Goal: Task Accomplishment & Management: Use online tool/utility

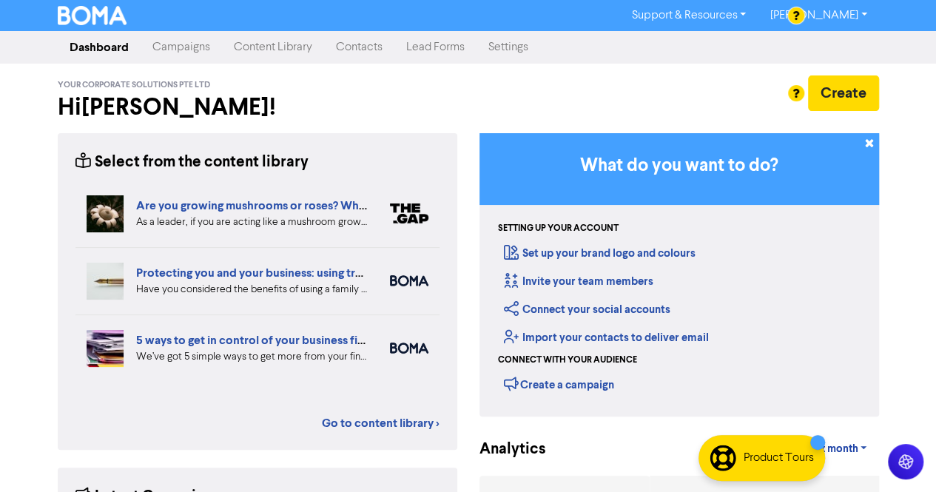
click at [193, 50] on link "Campaigns" at bounding box center [181, 48] width 81 height 30
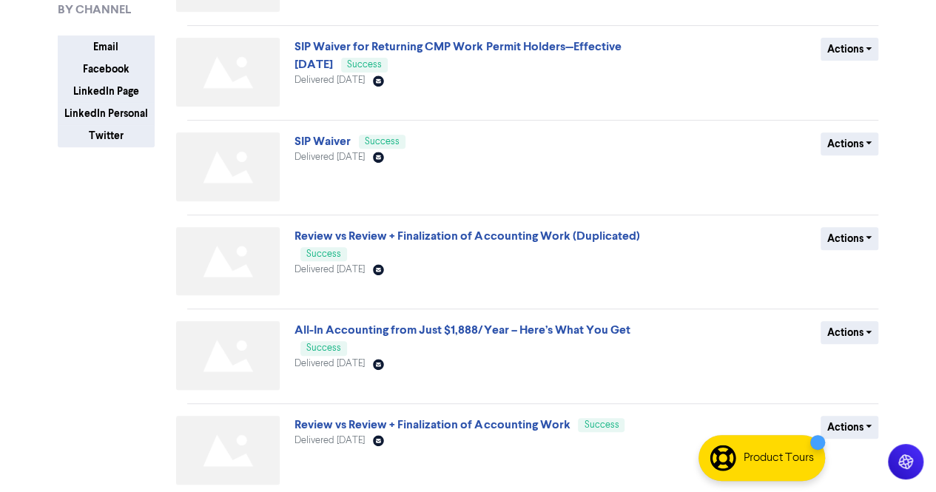
scroll to position [296, 0]
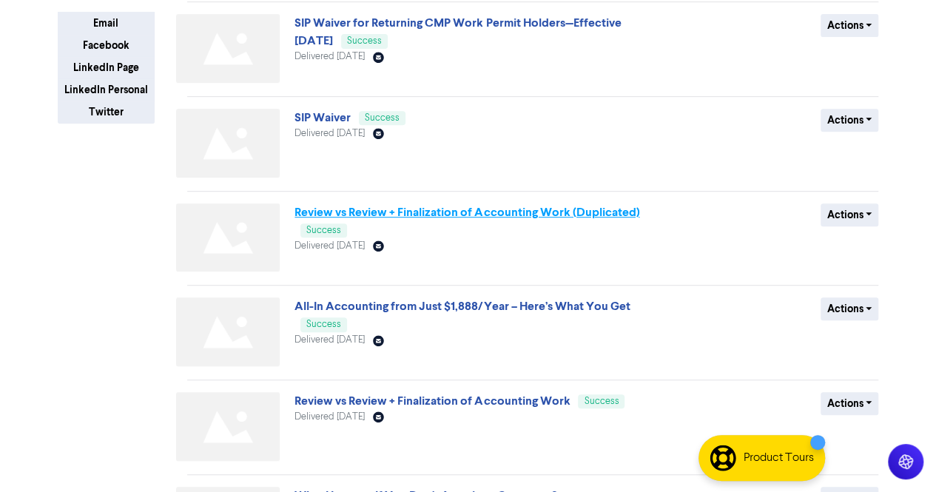
click at [435, 212] on link "Review vs Review + Finalization of Accounting Work (Duplicated)" at bounding box center [466, 212] width 345 height 15
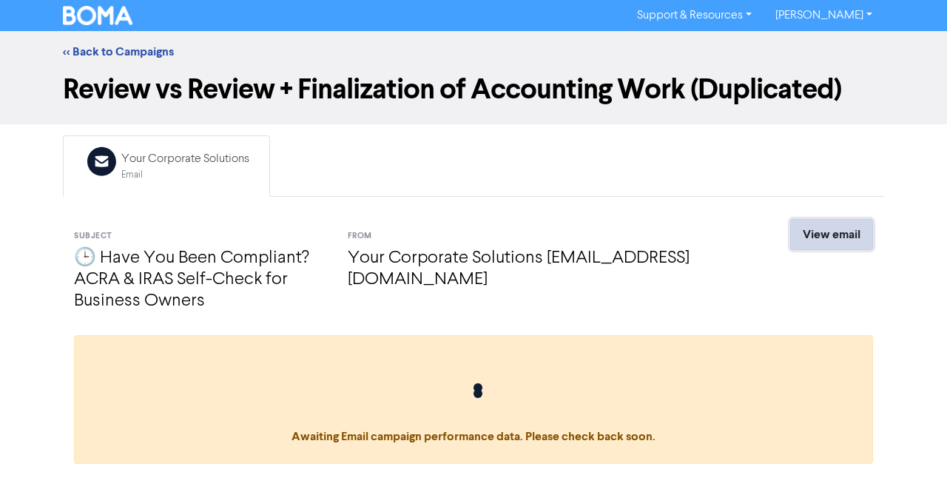
click at [839, 230] on link "View email" at bounding box center [831, 234] width 83 height 31
